Goal: Task Accomplishment & Management: Manage account settings

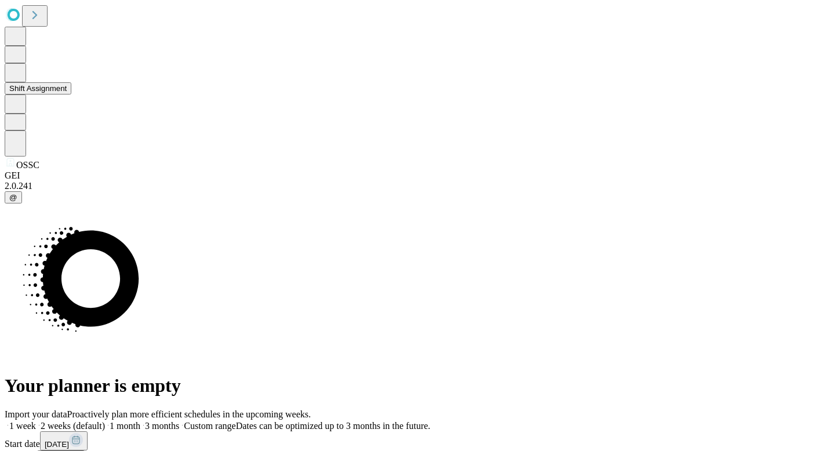
click at [21, 79] on icon at bounding box center [15, 72] width 12 height 14
click at [50, 95] on button "Shift Assignment" at bounding box center [38, 88] width 67 height 12
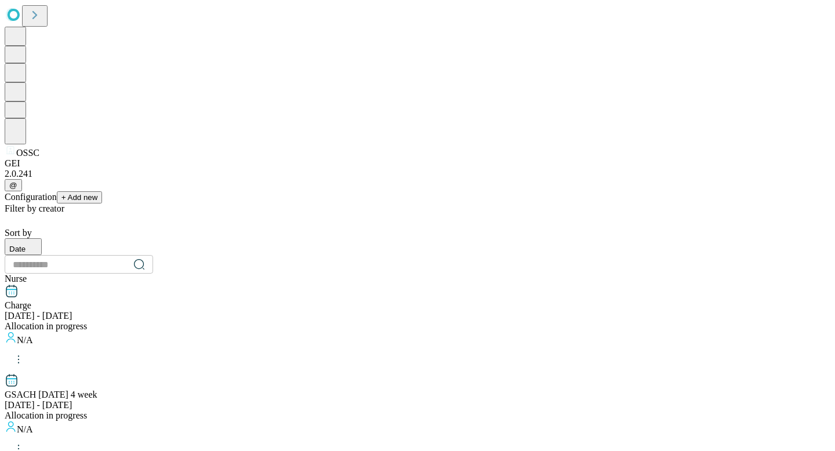
scroll to position [40, 0]
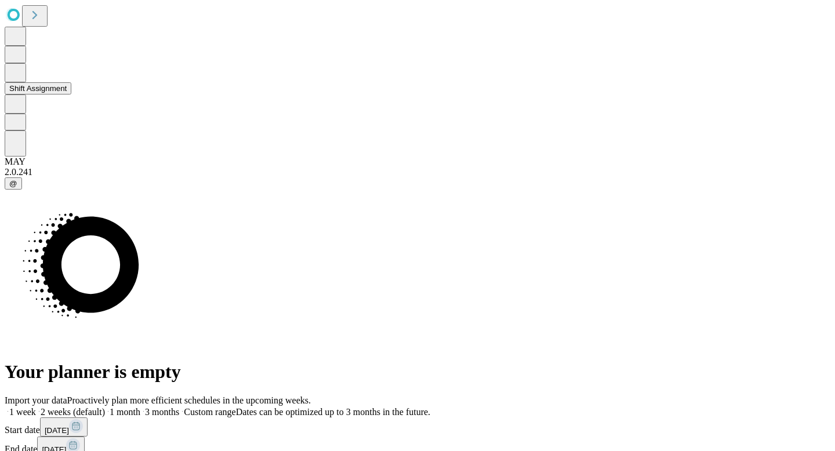
click at [20, 79] on icon at bounding box center [15, 72] width 12 height 14
click at [71, 95] on button "Shift Assignment" at bounding box center [38, 88] width 67 height 12
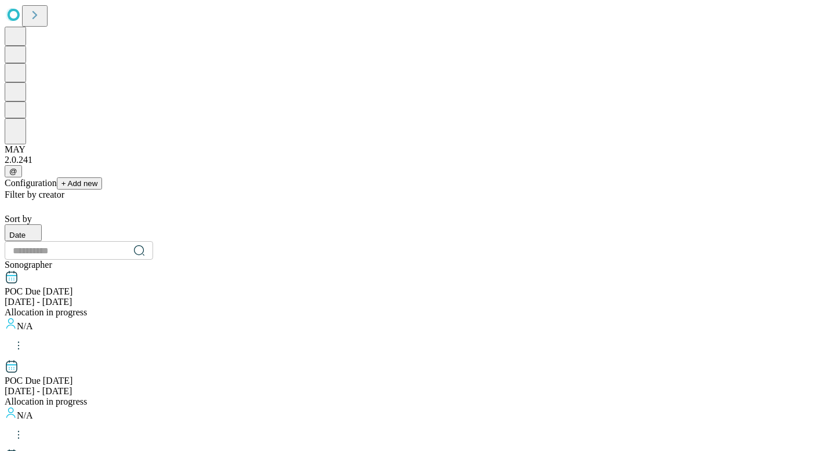
scroll to position [1101, 0]
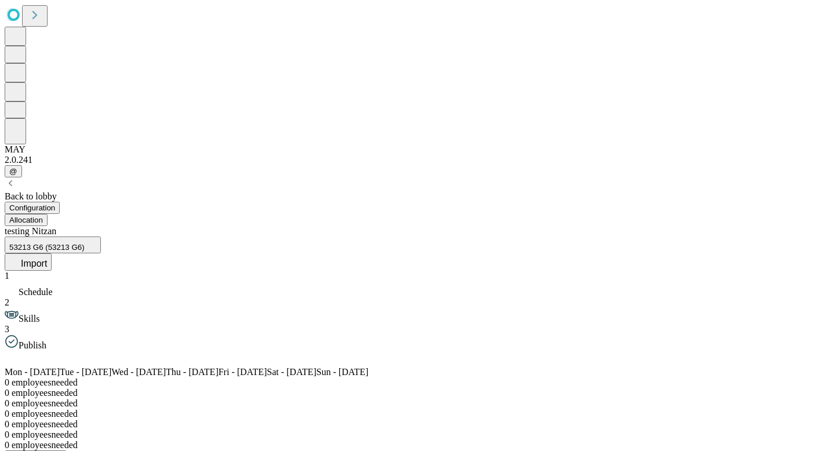
scroll to position [0, 86]
click at [21, 255] on icon at bounding box center [15, 261] width 12 height 12
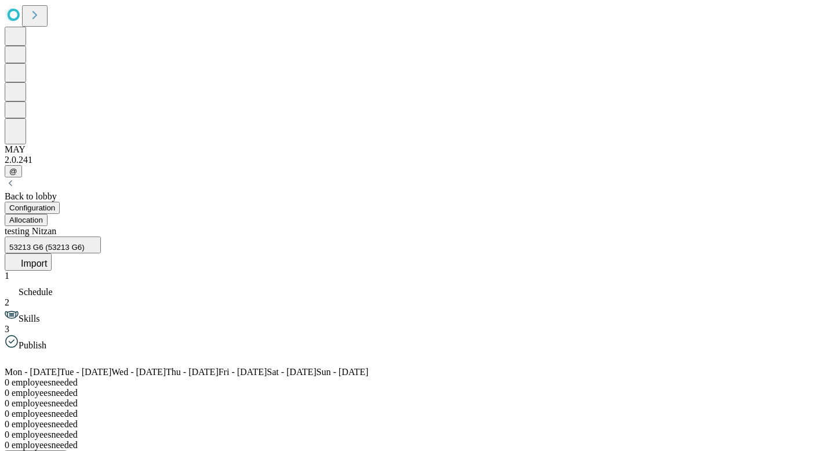
scroll to position [0, 0]
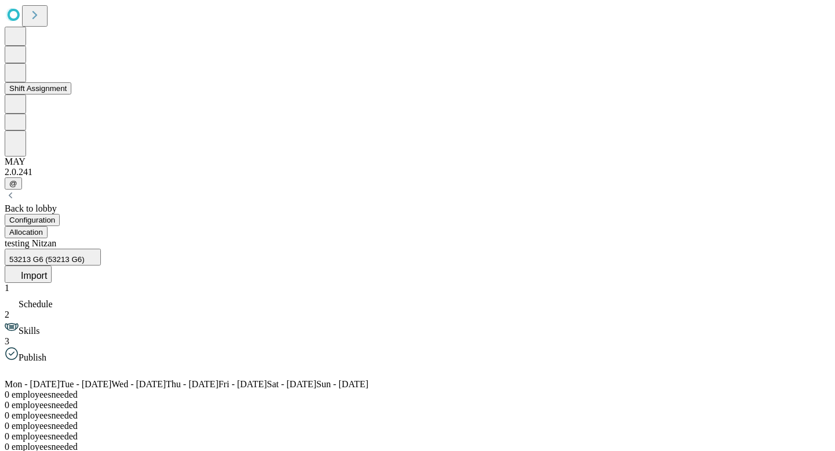
click at [71, 95] on button "Shift Assignment" at bounding box center [38, 88] width 67 height 12
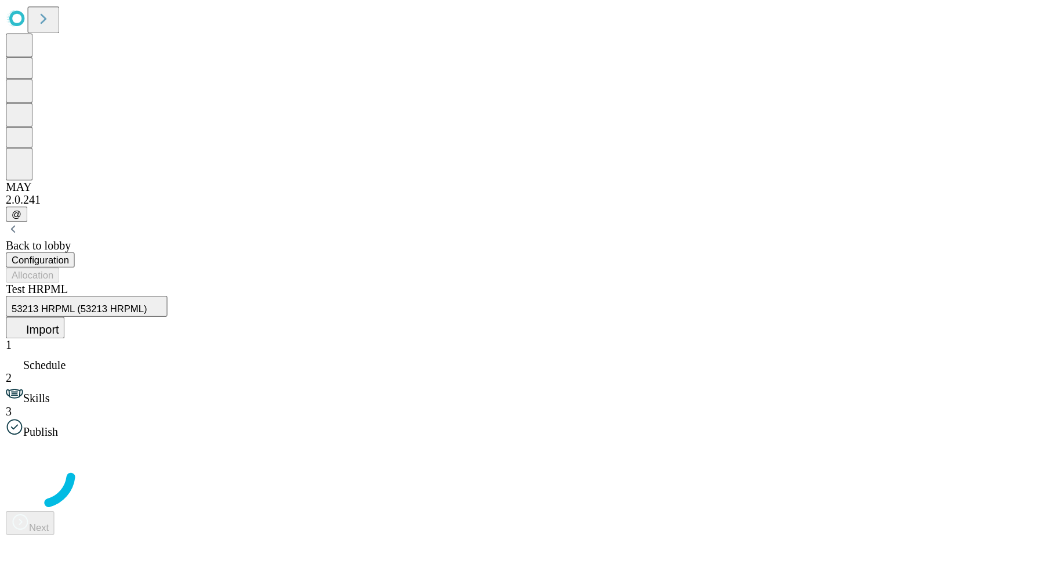
scroll to position [0, 111]
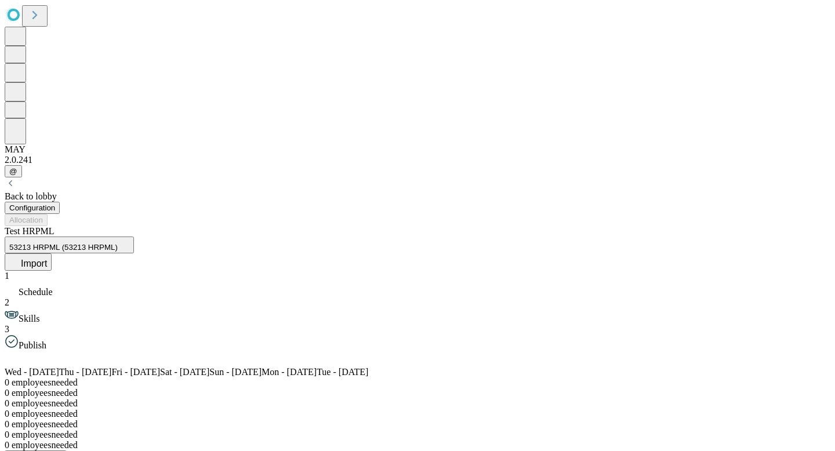
click at [52, 253] on button "Import" at bounding box center [28, 261] width 47 height 17
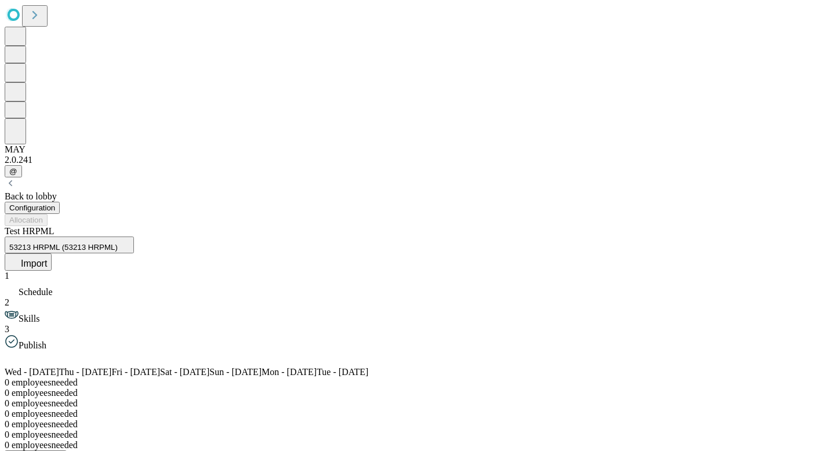
click at [50, 412] on span "01:00-09:00" at bounding box center [27, 417] width 45 height 10
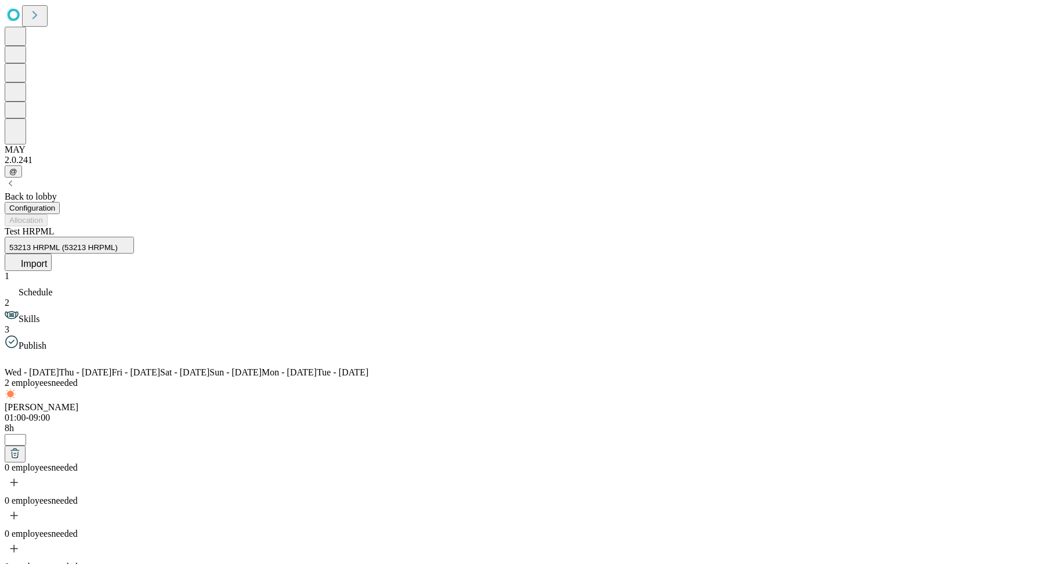
scroll to position [0, 0]
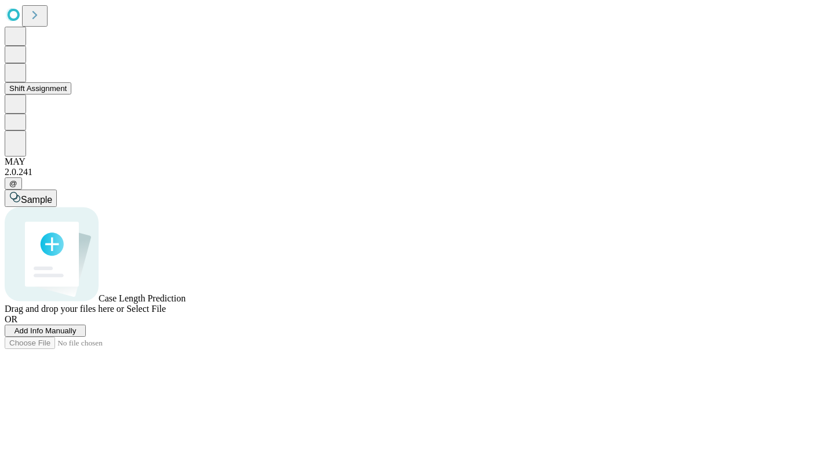
click at [67, 95] on button "Shift Assignment" at bounding box center [38, 88] width 67 height 12
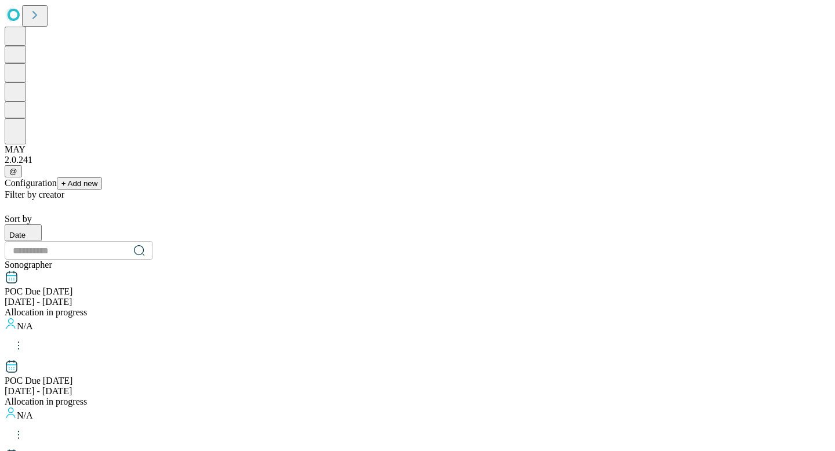
scroll to position [1216, 0]
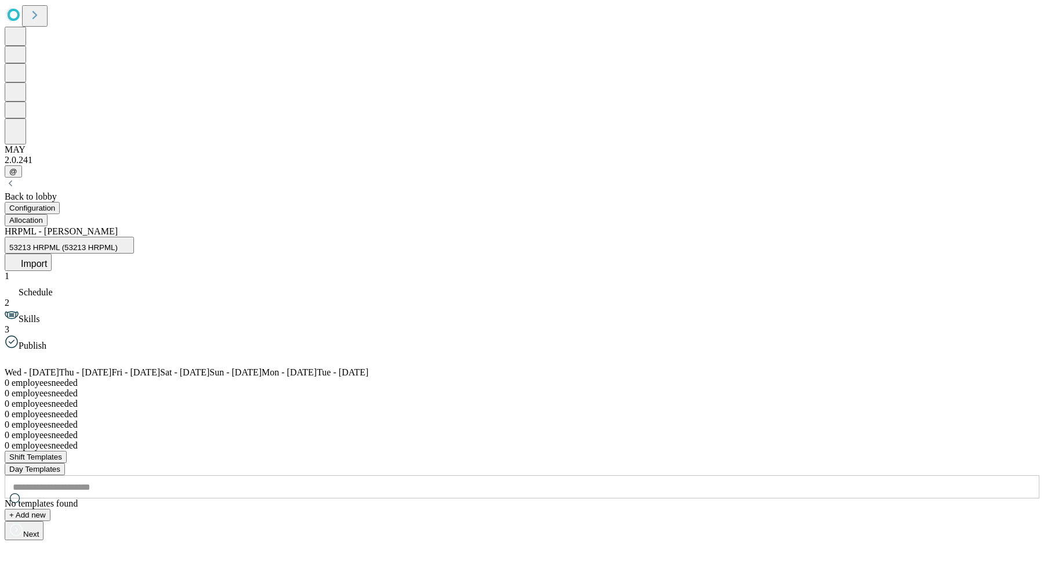
click at [47, 259] on span "Import" at bounding box center [34, 264] width 26 height 10
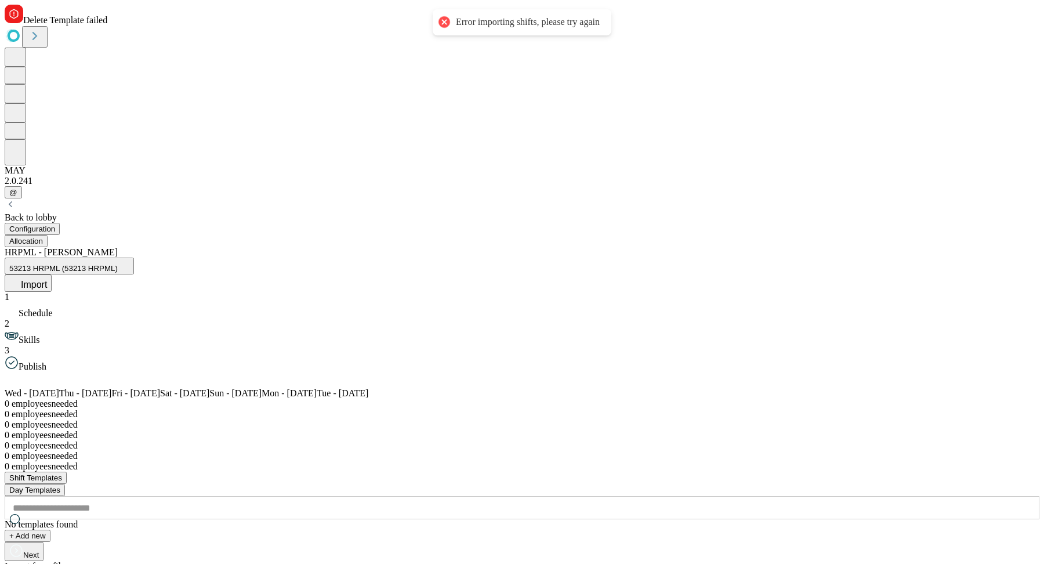
drag, startPoint x: 537, startPoint y: 403, endPoint x: 596, endPoint y: 400, distance: 59.2
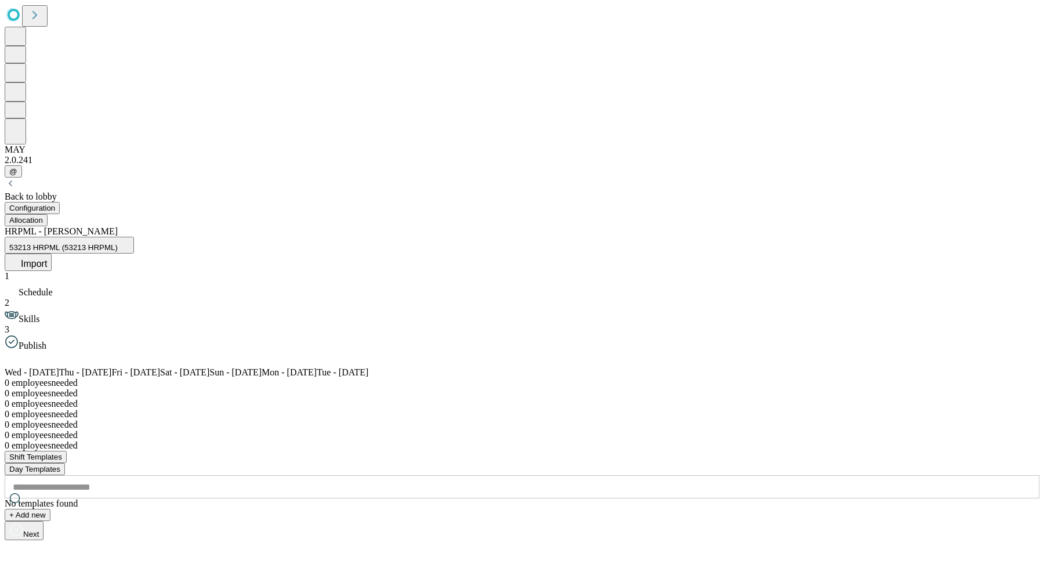
click at [835, 226] on div "HRPML - [PERSON_NAME] 53213 HRPML (53213 HRPML) Import" at bounding box center [522, 248] width 1035 height 45
click at [21, 255] on icon at bounding box center [15, 261] width 12 height 12
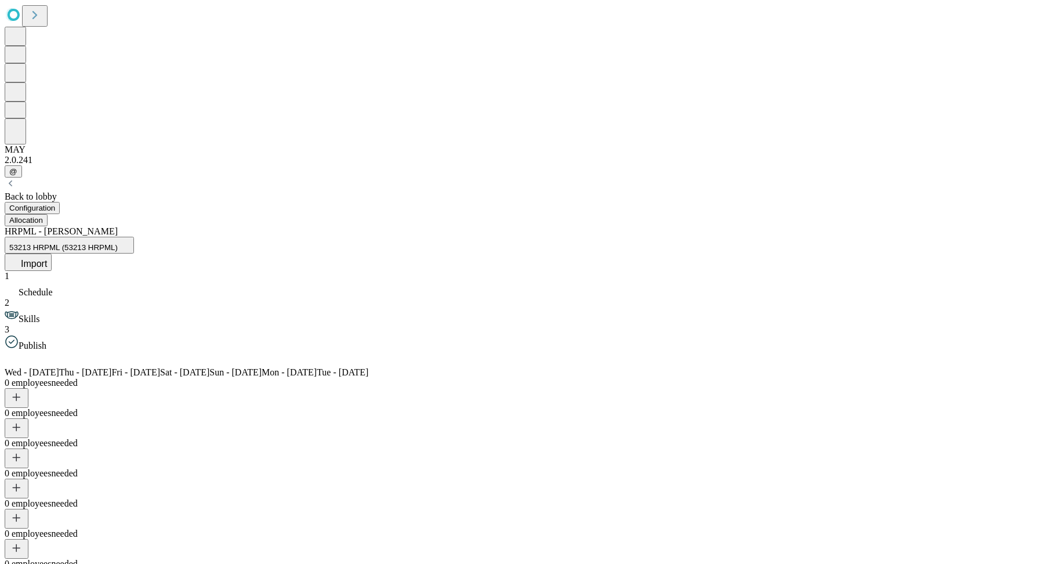
scroll to position [0, 235]
drag, startPoint x: 543, startPoint y: 398, endPoint x: 709, endPoint y: 492, distance: 190.6
click at [21, 447] on icon at bounding box center [15, 453] width 12 height 12
click at [47, 259] on span "Import" at bounding box center [34, 264] width 26 height 10
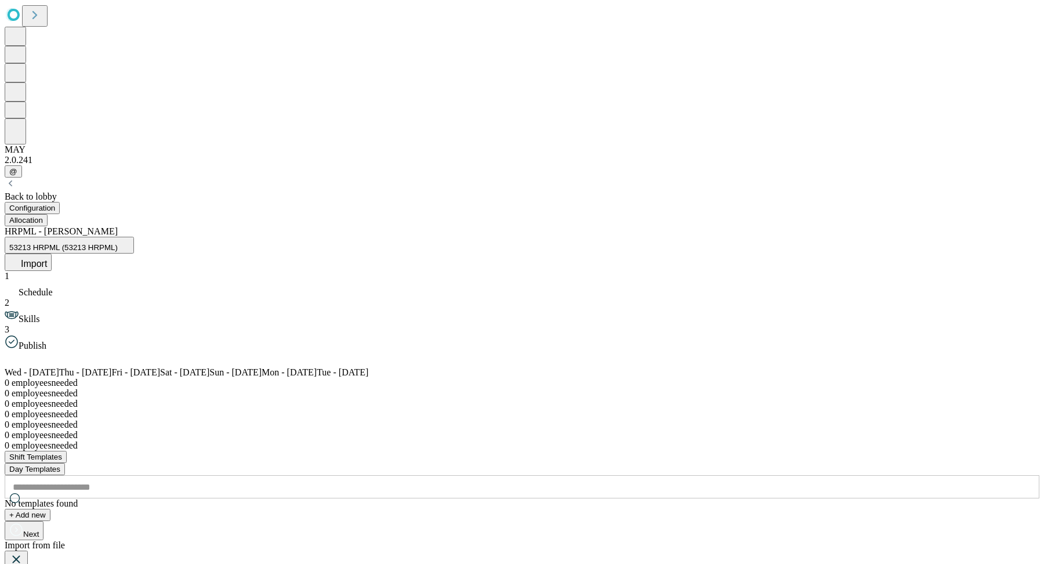
scroll to position [0, 0]
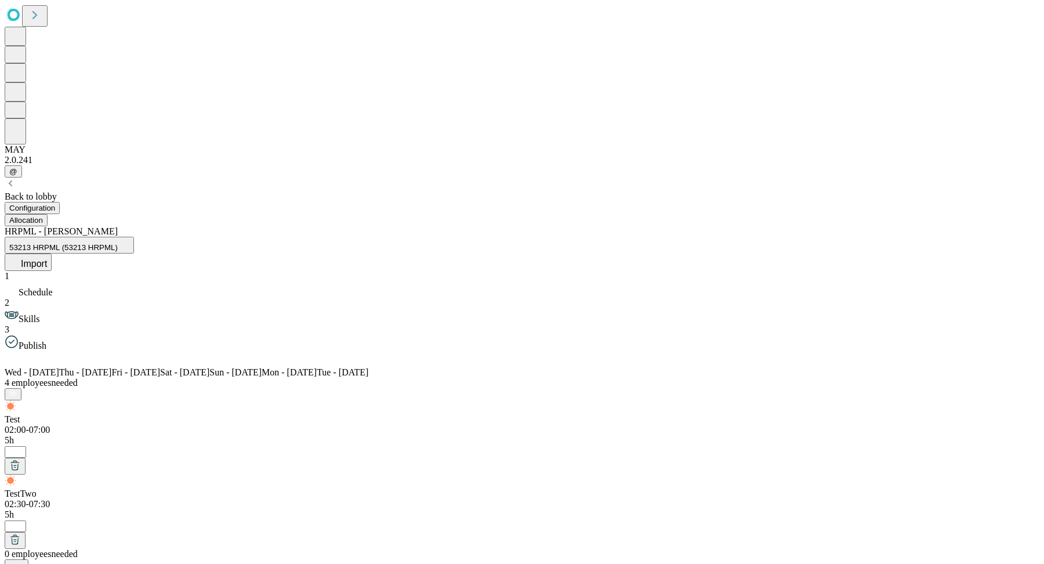
click at [52, 253] on button "Import" at bounding box center [28, 261] width 47 height 17
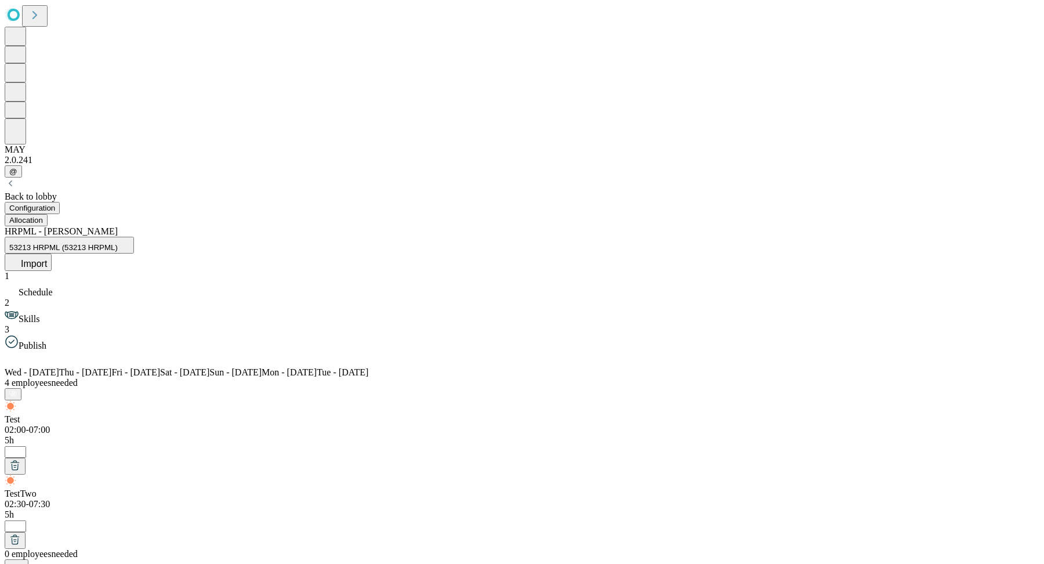
click at [835, 226] on div "HRPML - [PERSON_NAME] 53213 HRPML (53213 HRPML) Import" at bounding box center [522, 248] width 1035 height 45
click at [47, 259] on span "Import" at bounding box center [34, 264] width 26 height 10
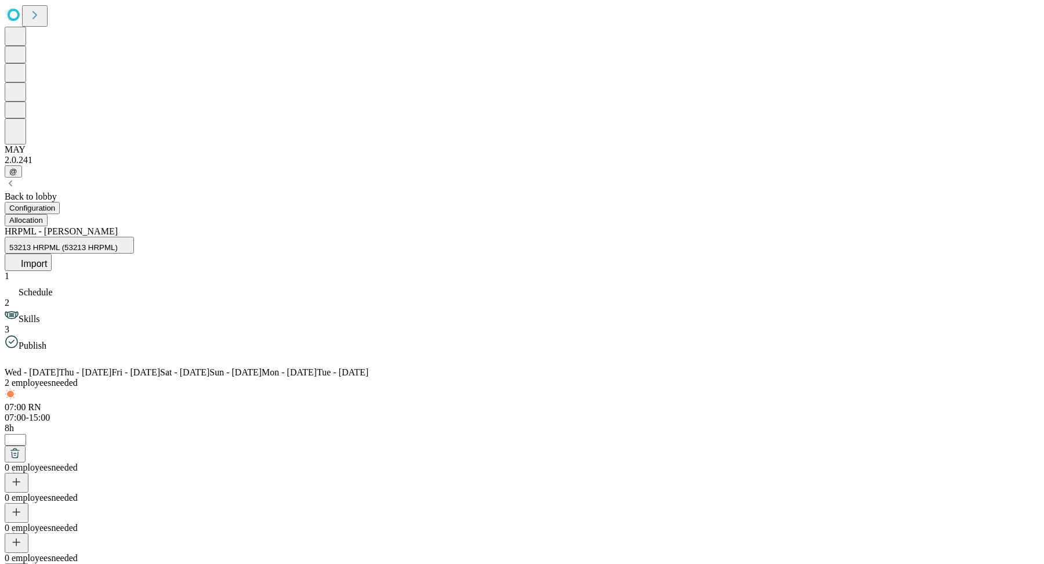
click at [47, 259] on span "Import" at bounding box center [34, 264] width 26 height 10
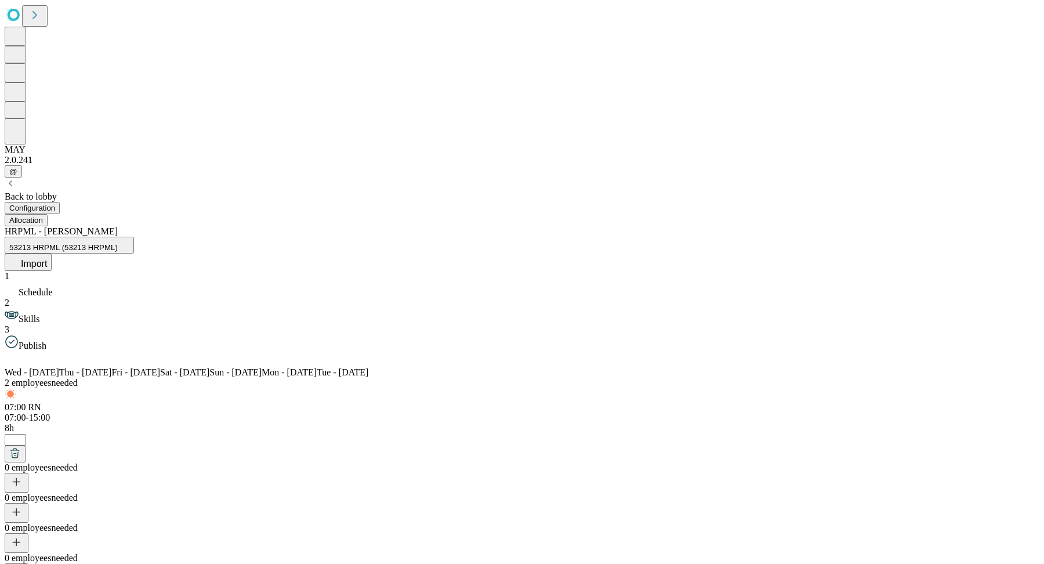
drag, startPoint x: 710, startPoint y: 390, endPoint x: 535, endPoint y: 389, distance: 174.6
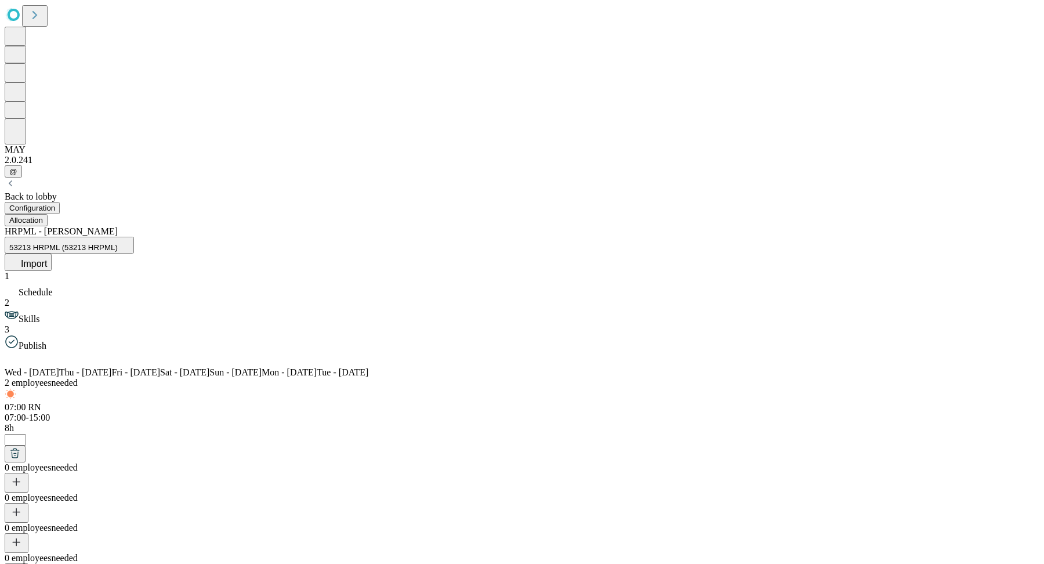
click at [26, 451] on button at bounding box center [15, 558] width 21 height 17
click at [21, 447] on icon at bounding box center [15, 453] width 12 height 12
click at [52, 253] on button "Import" at bounding box center [28, 261] width 47 height 17
